Goal: Task Accomplishment & Management: Use online tool/utility

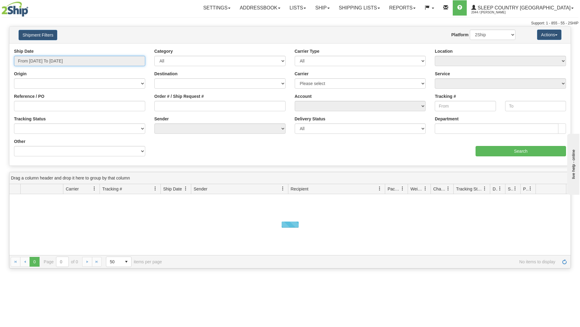
drag, startPoint x: 102, startPoint y: 62, endPoint x: 79, endPoint y: 72, distance: 24.5
click at [98, 63] on input "From [DATE] To [DATE]" at bounding box center [79, 61] width 131 height 10
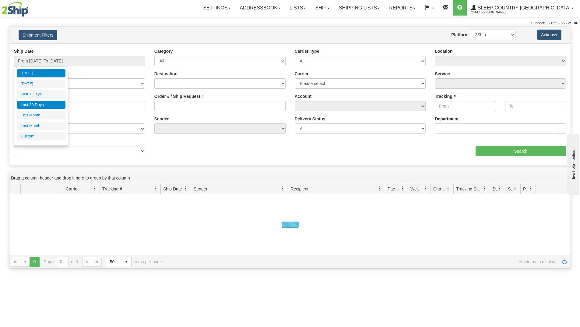
click at [46, 106] on li "Last 30 Days" at bounding box center [41, 105] width 49 height 8
type input "From [DATE] To [DATE]"
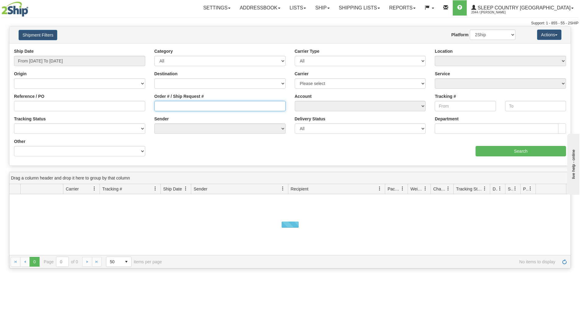
click at [167, 106] on input "Order # / Ship Request #" at bounding box center [219, 106] width 131 height 10
paste input "9000I108735"
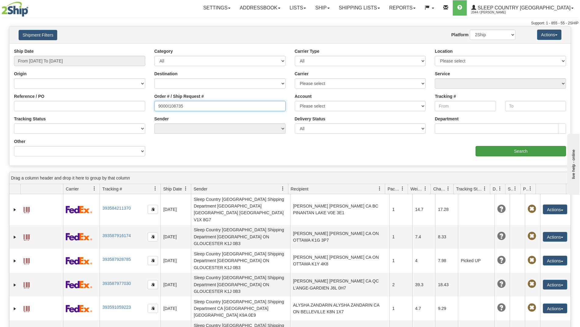
type input "9000I108735"
click at [490, 152] on input "Search" at bounding box center [521, 151] width 90 height 10
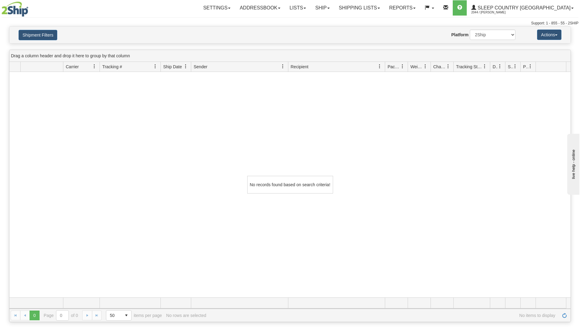
click at [159, 253] on div "No records found based on search criteria!" at bounding box center [289, 184] width 561 height 225
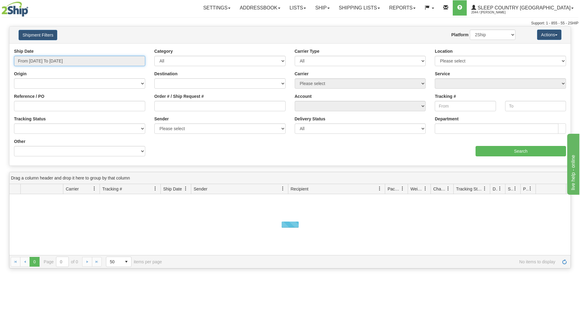
click at [102, 60] on input "From [DATE] To [DATE]" at bounding box center [79, 61] width 131 height 10
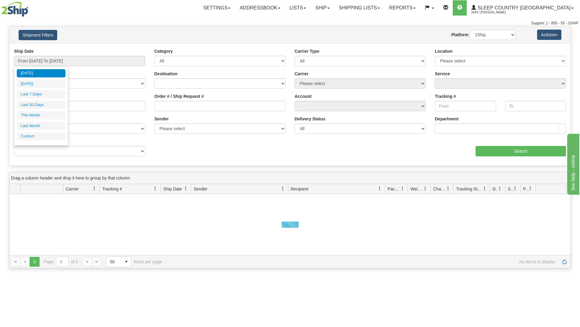
click at [44, 103] on li "Last 30 Days" at bounding box center [41, 105] width 49 height 8
type input "From [DATE] To [DATE]"
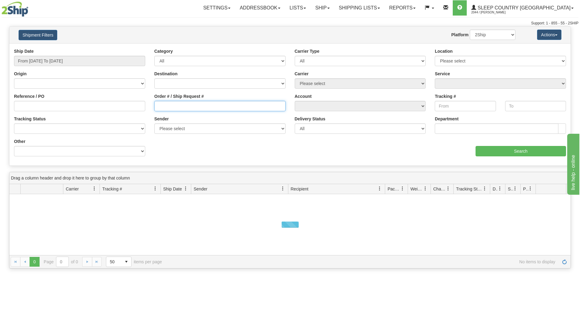
click at [171, 105] on input "Order # / Ship Request #" at bounding box center [219, 106] width 131 height 10
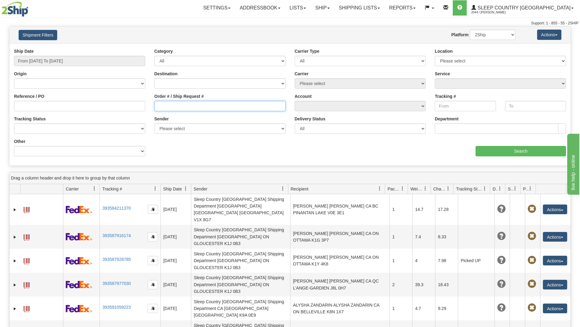
paste input "9002I096915"
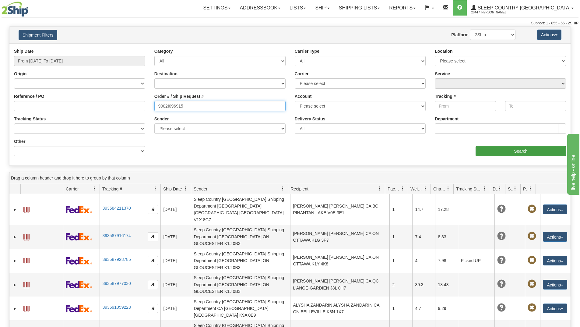
type input "9002I096915"
click at [496, 148] on input "Search" at bounding box center [521, 151] width 90 height 10
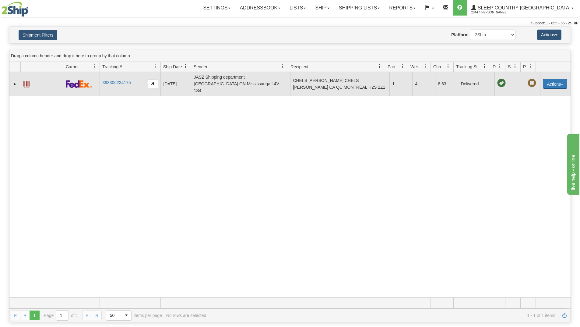
click at [560, 79] on button "Actions" at bounding box center [555, 84] width 24 height 10
click at [529, 100] on link "Return" at bounding box center [542, 103] width 49 height 8
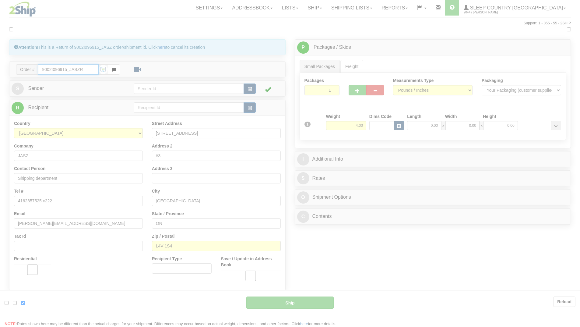
type input "92"
type input "12:08"
type input "16:00"
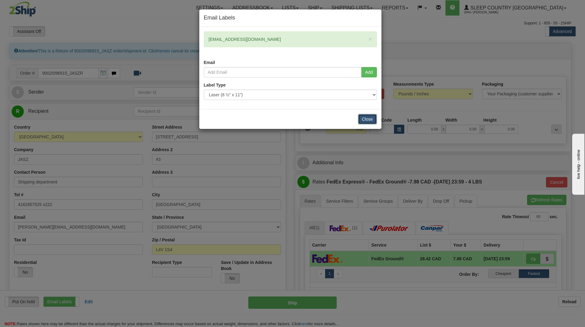
click at [366, 120] on button "Close" at bounding box center [367, 119] width 19 height 10
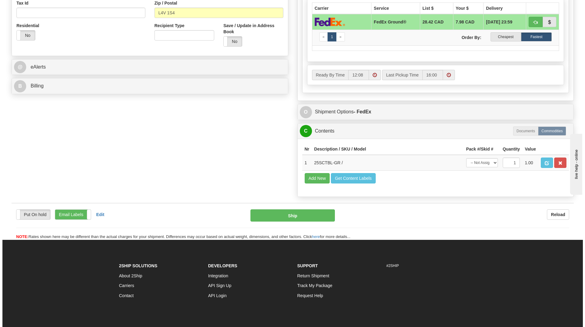
scroll to position [244, 0]
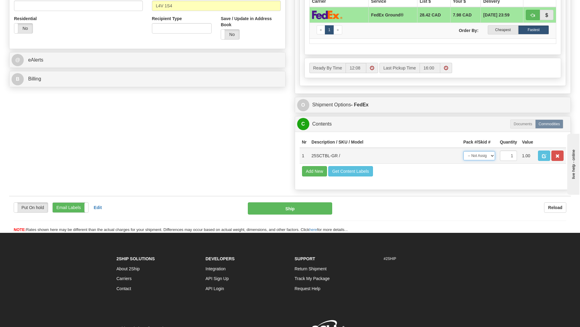
click at [485, 154] on select "-- Not Assigned -- Package 1" at bounding box center [480, 155] width 32 height 9
select select "0"
click at [464, 151] on select "-- Not Assigned -- Package 1" at bounding box center [480, 155] width 32 height 9
click at [301, 209] on button "Ship" at bounding box center [290, 208] width 84 height 12
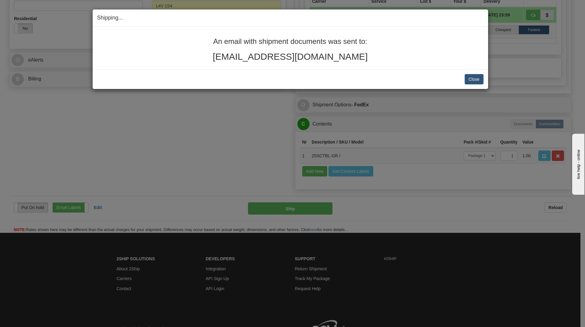
drag, startPoint x: 228, startPoint y: 57, endPoint x: 366, endPoint y: 57, distance: 138.6
click at [366, 57] on h2 "chels.nadine1991@gmail.com" at bounding box center [290, 56] width 386 height 10
copy h2 "chels.nadine1991@gmail.com"
click at [473, 78] on button "Close" at bounding box center [474, 79] width 19 height 10
